Goal: Contribute content

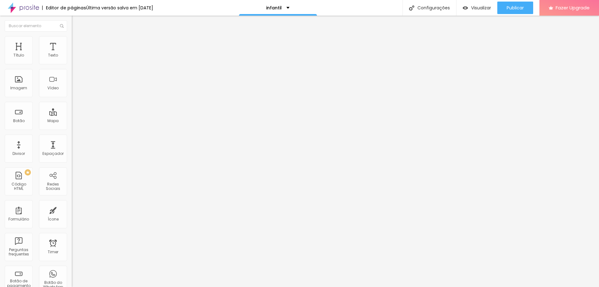
click at [72, 80] on div "< html > < head > < style > table , th , td { border : 1 px solid black ; borde…" at bounding box center [158, 75] width 173 height 43
click at [72, 84] on div "< td class = 'coluna3' > 15 fotos digitais </ td > < td > 5 fotos digitais </ t…" at bounding box center [158, 75] width 173 height 43
click at [72, 94] on div "< td > 5 fotos digitais </ td > </ tr > < tr > < td class = 'coluna1' > 25 foto…" at bounding box center [158, 75] width 173 height 43
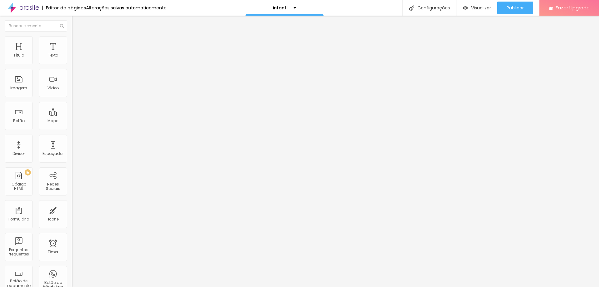
scroll to position [154, 0]
click at [72, 96] on div "< td class = 'coluna3' > 30 min de ensaio </ td > < td > 30 min de ensaio </ td…" at bounding box center [158, 74] width 173 height 43
click at [72, 87] on div "< html > < head > < style > table , th , td { border : 1 px solid black ; borde…" at bounding box center [158, 75] width 173 height 43
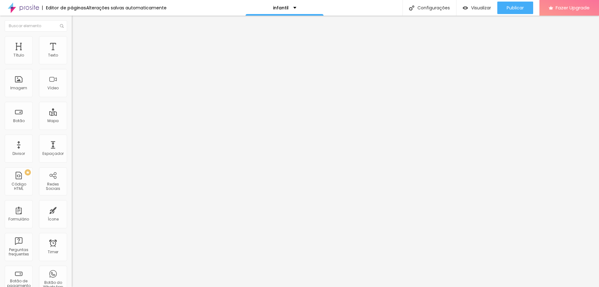
click at [72, 76] on div "< tr > < td class = 'coluna1' > Externo ou Estúdio </ td > < td > Externo ou Es…" at bounding box center [158, 73] width 173 height 43
click at [513, 7] on span "Publicar" at bounding box center [515, 7] width 17 height 5
